Goal: Task Accomplishment & Management: Manage account settings

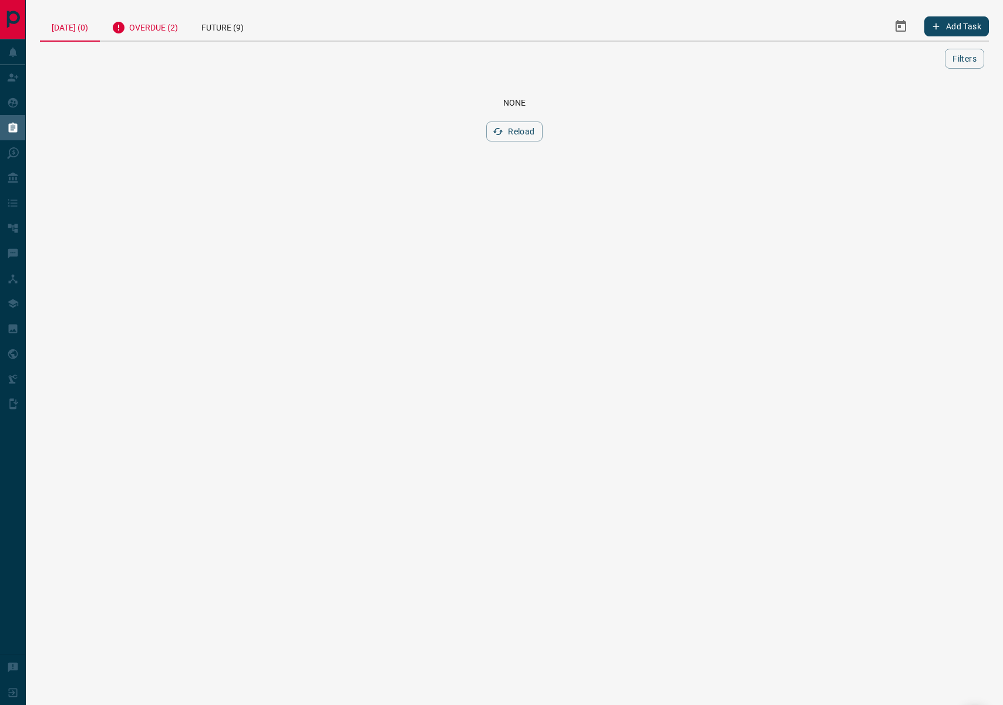
click at [170, 20] on div "Overdue (2)" at bounding box center [145, 26] width 90 height 29
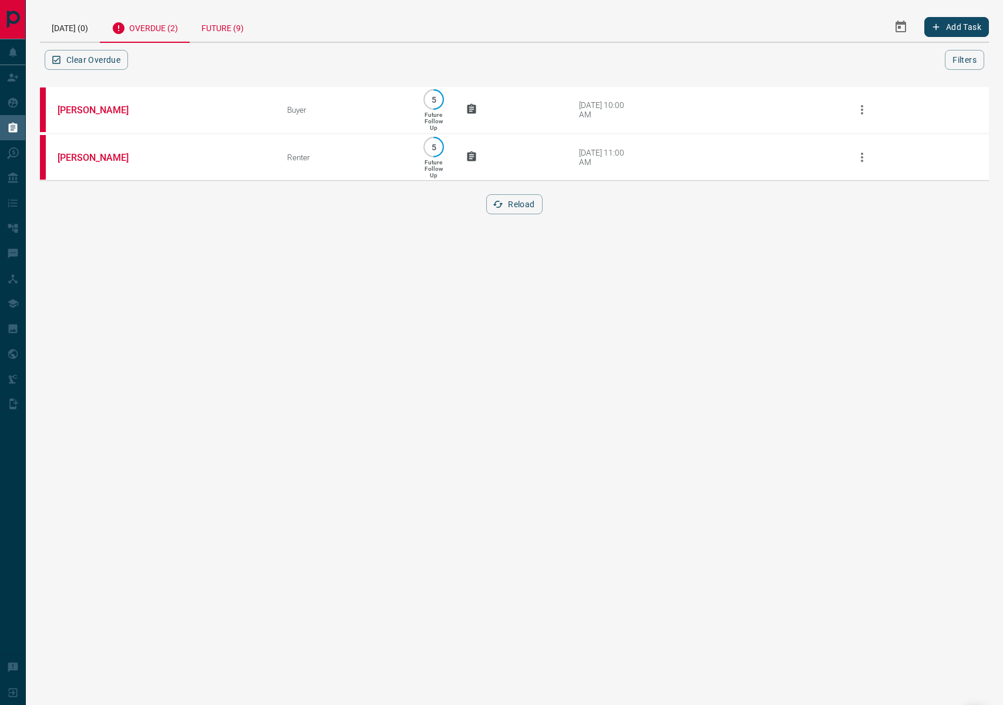
click at [247, 25] on div "Future (9)" at bounding box center [223, 27] width 66 height 30
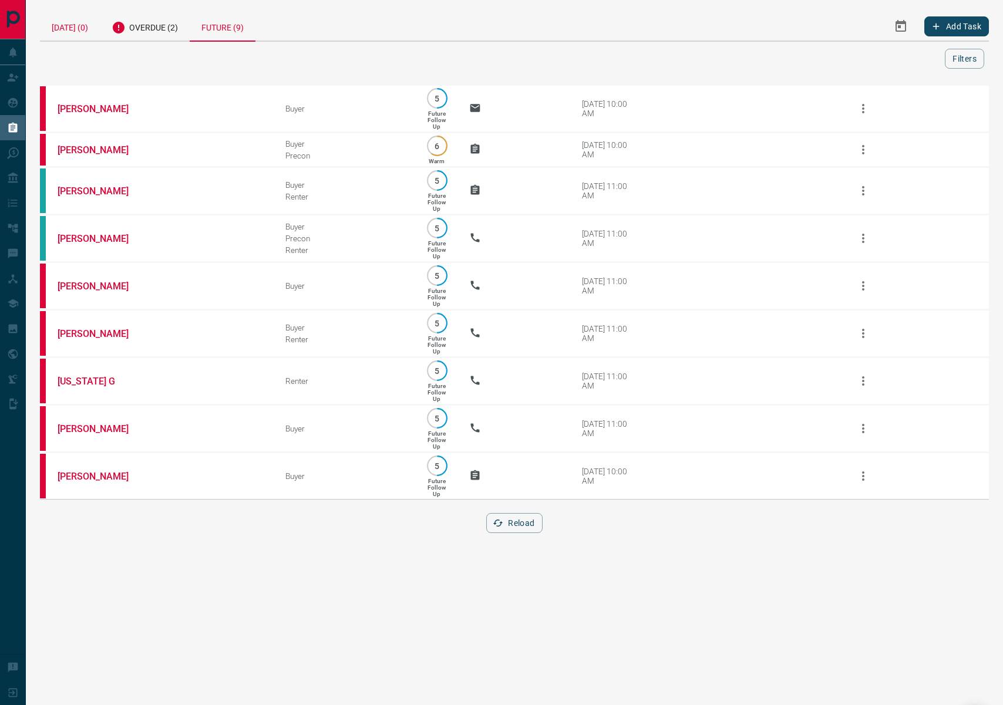
click at [59, 23] on div "[DATE] (0)" at bounding box center [70, 26] width 60 height 29
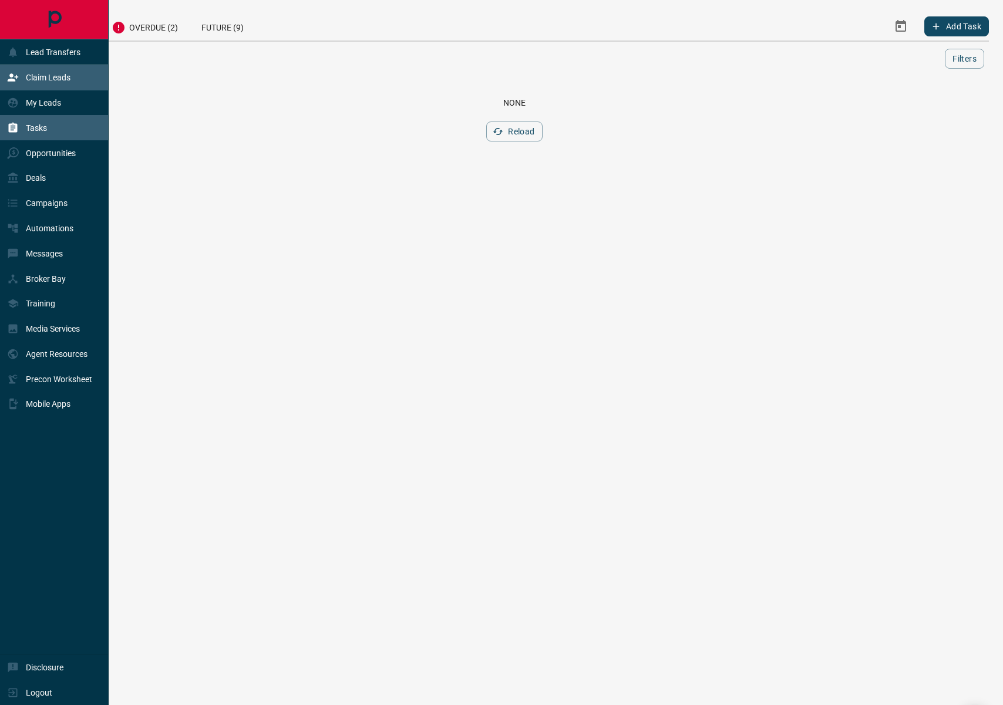
click at [23, 83] on div "Claim Leads" at bounding box center [38, 77] width 63 height 19
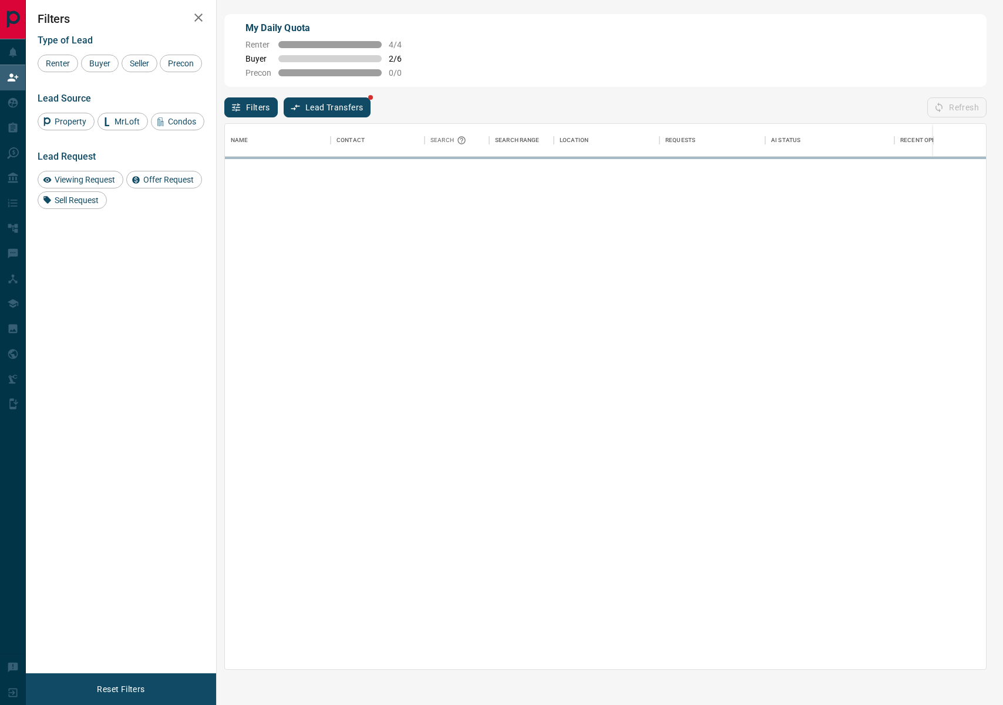
scroll to position [545, 761]
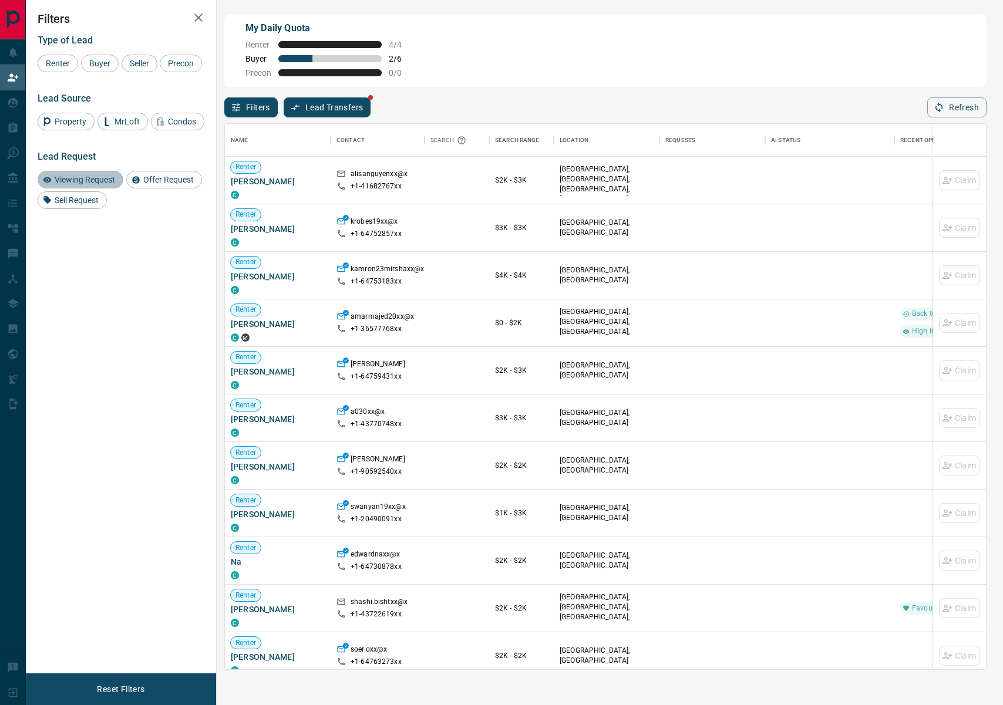
click at [91, 184] on span "Viewing Request" at bounding box center [84, 179] width 69 height 9
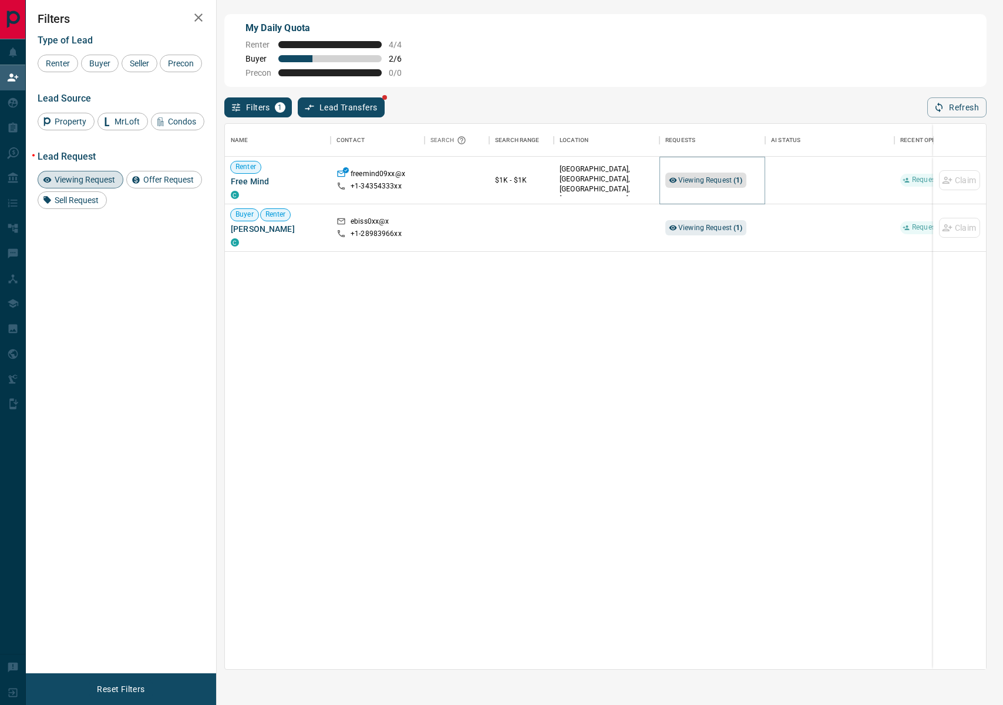
click at [710, 185] on span "Viewing Request ( 1 )" at bounding box center [710, 180] width 65 height 12
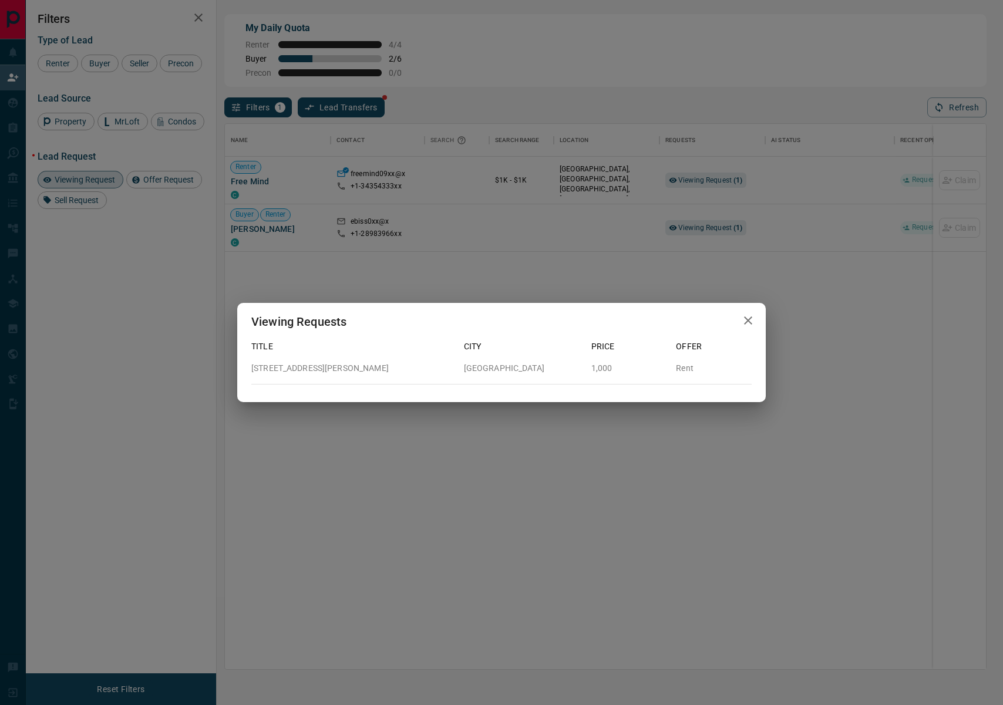
drag, startPoint x: 802, startPoint y: 303, endPoint x: 753, endPoint y: 272, distance: 58.3
click at [797, 299] on div "Viewing Requests Title City Price Offer [STREET_ADDRESS][PERSON_NAME] 1,000 Rent" at bounding box center [501, 352] width 1003 height 705
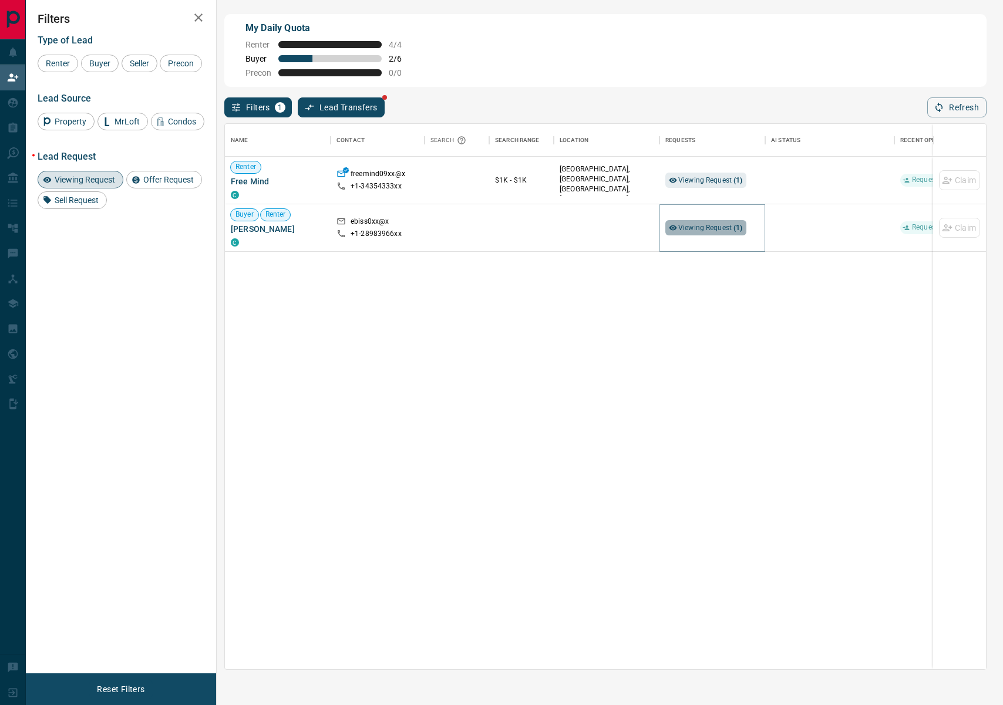
click at [712, 224] on span "Viewing Request ( 1 )" at bounding box center [710, 228] width 65 height 8
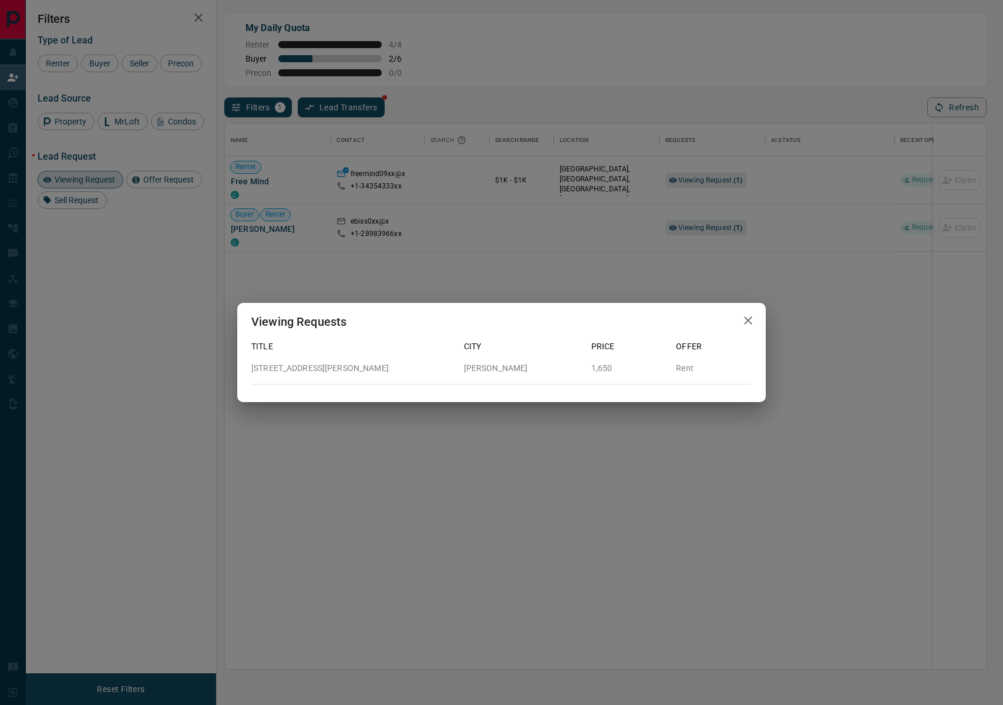
click at [838, 289] on div "Viewing Requests Title City Price Offer 82,Bsmt - [STREET_ADDRESS][PERSON_NAME]…" at bounding box center [501, 352] width 1003 height 705
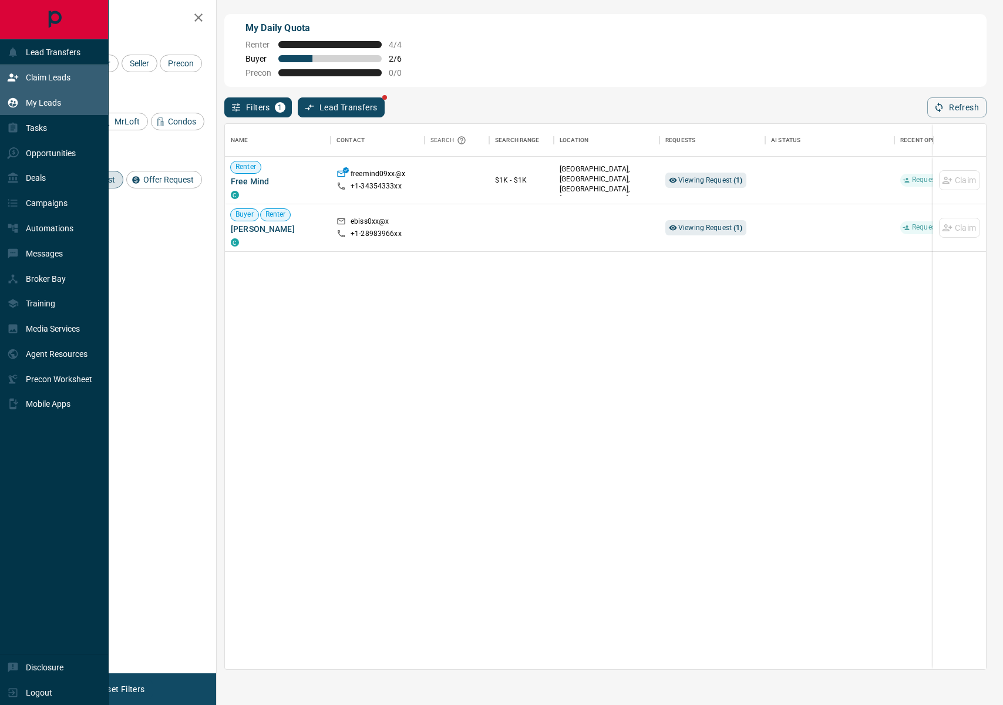
click at [39, 101] on p "My Leads" at bounding box center [43, 102] width 35 height 9
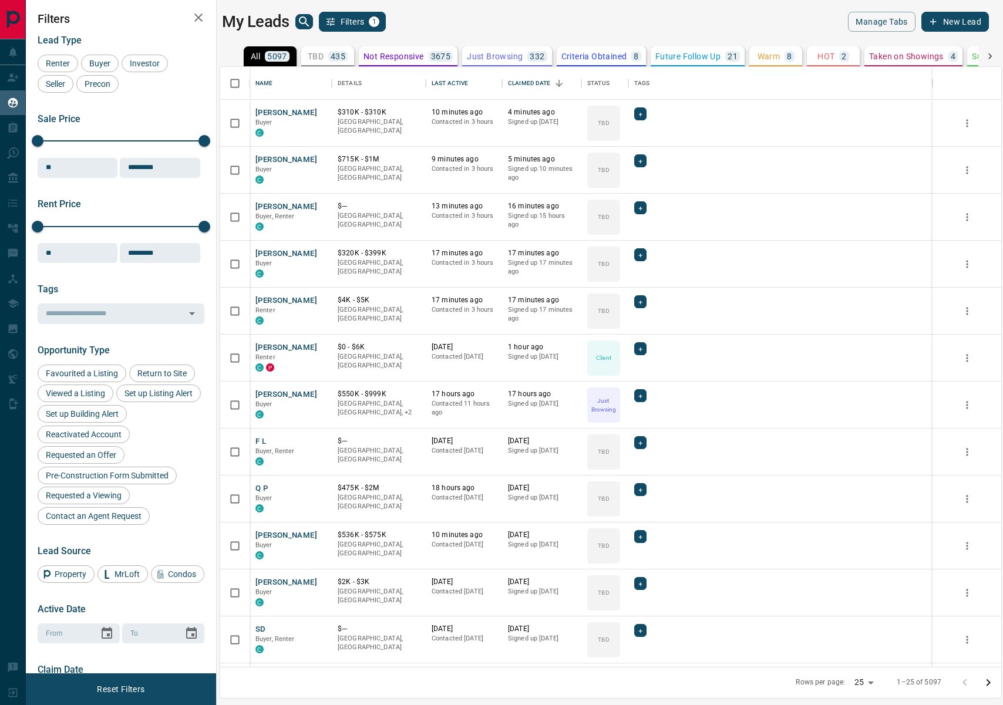
scroll to position [600, 781]
